Goal: Task Accomplishment & Management: Manage account settings

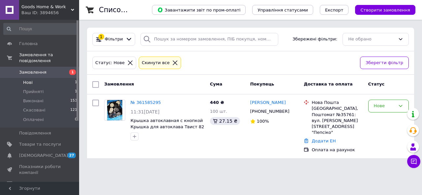
click at [49, 70] on span "Замовлення" at bounding box center [40, 73] width 42 height 6
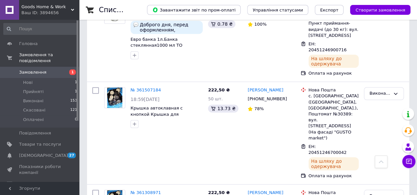
scroll to position [226, 0]
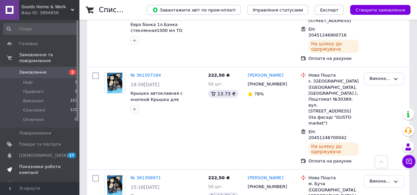
click at [40, 164] on span "Показники роботи компанії" at bounding box center [40, 170] width 42 height 12
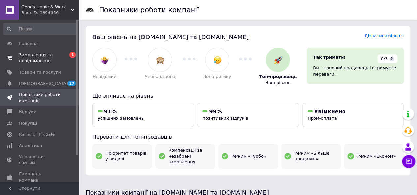
click at [39, 62] on span "Замовлення та повідомлення" at bounding box center [40, 58] width 42 height 12
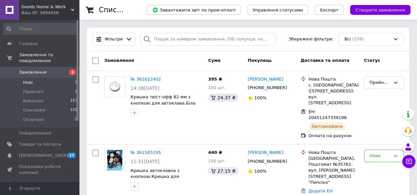
click at [45, 78] on li "Нові 1" at bounding box center [40, 82] width 81 height 9
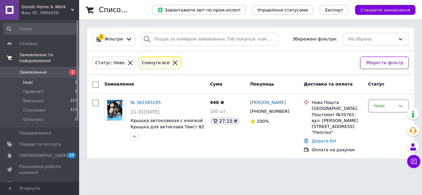
click at [39, 56] on span "Замовлення та повідомлення" at bounding box center [49, 58] width 60 height 12
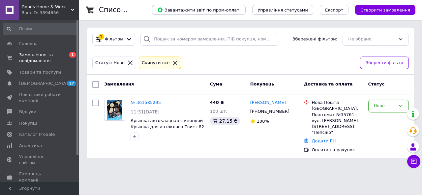
click at [421, 65] on div "Список замовлень Завантажити звіт по пром-оплаті Управління статусами Експорт С…" at bounding box center [250, 83] width 343 height 166
click at [44, 54] on span "Замовлення та повідомлення" at bounding box center [40, 58] width 42 height 12
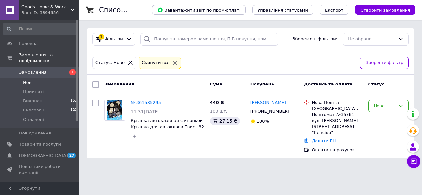
click at [32, 78] on li "Нові 1" at bounding box center [40, 82] width 81 height 9
click at [34, 89] on span "Прийняті" at bounding box center [33, 92] width 20 height 6
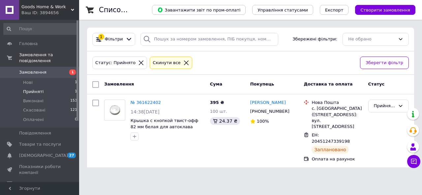
click at [38, 89] on span "Прийняті" at bounding box center [33, 92] width 20 height 6
click at [36, 78] on li "Нові 1" at bounding box center [40, 82] width 81 height 9
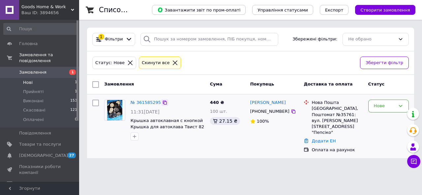
click at [162, 103] on icon at bounding box center [164, 102] width 5 height 5
click at [59, 58] on span "Замовлення та повідомлення" at bounding box center [49, 58] width 60 height 12
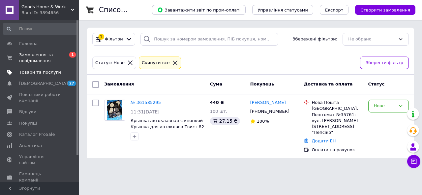
click at [49, 73] on span "Товари та послуги" at bounding box center [40, 73] width 42 height 6
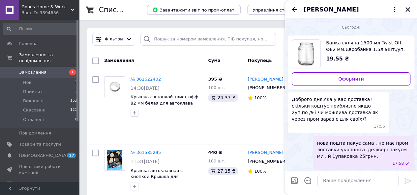
scroll to position [2, 0]
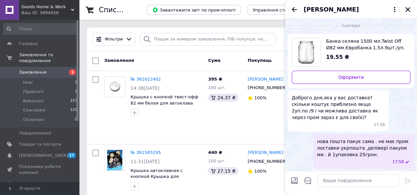
click at [407, 9] on icon "Закрити" at bounding box center [407, 9] width 5 height 5
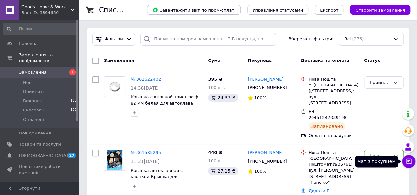
click at [409, 159] on icon at bounding box center [408, 162] width 7 height 7
